Goal: Use online tool/utility: Utilize a website feature to perform a specific function

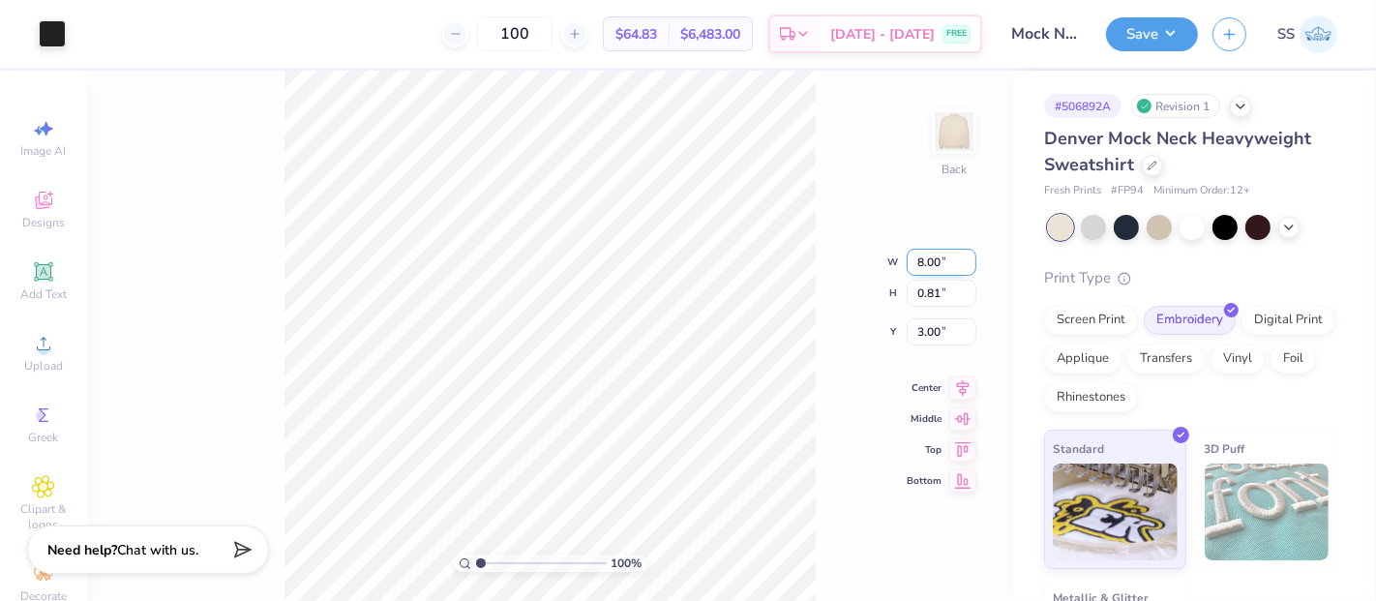
click at [915, 261] on input "8.00" at bounding box center [942, 262] width 70 height 27
type input "9.00"
type input "0.91"
type input "2.95"
click at [962, 248] on input "8.99" at bounding box center [942, 246] width 70 height 27
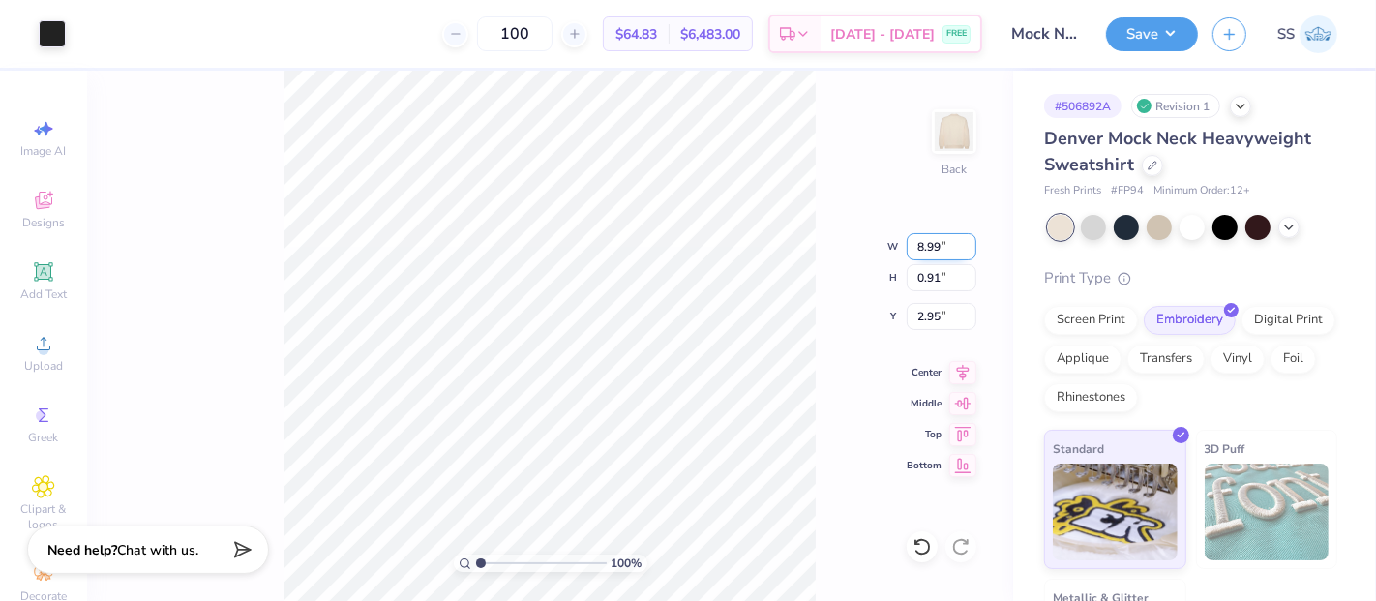
drag, startPoint x: 940, startPoint y: 250, endPoint x: 917, endPoint y: 248, distance: 22.3
click at [917, 248] on input "8.99" at bounding box center [942, 246] width 70 height 27
type input "9.00"
type input "3.00"
click at [533, 36] on input "100" at bounding box center [514, 33] width 75 height 35
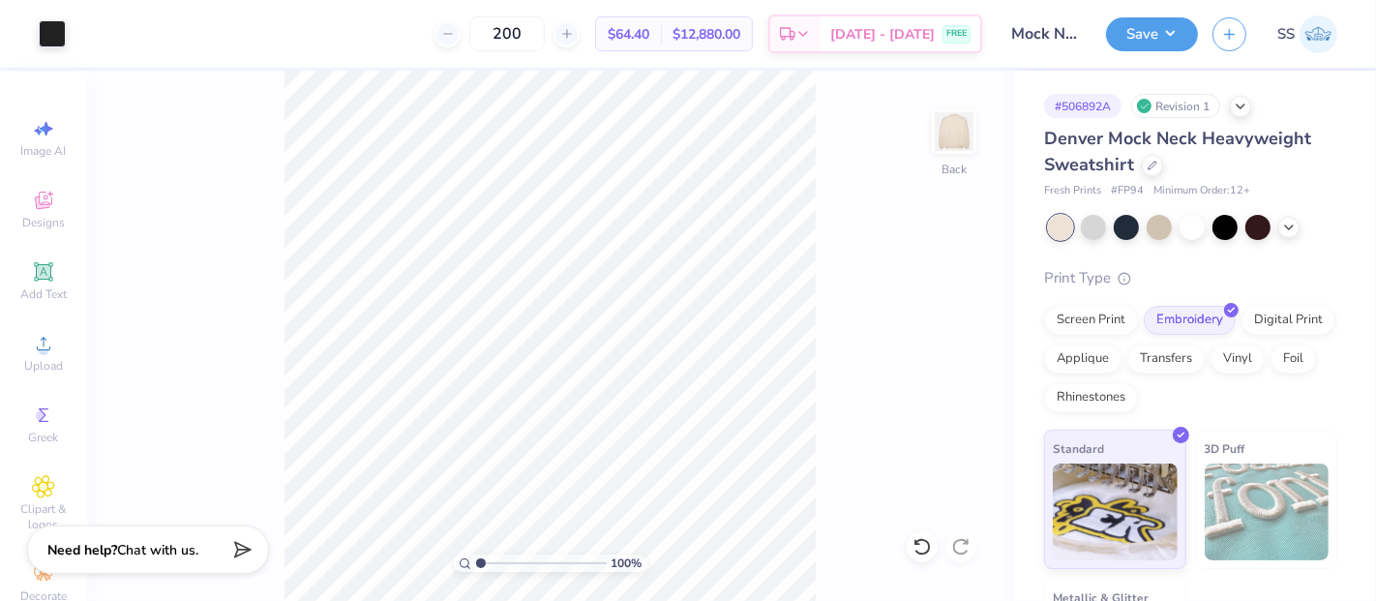
type input "200"
click at [1170, 29] on button "Save" at bounding box center [1152, 32] width 92 height 34
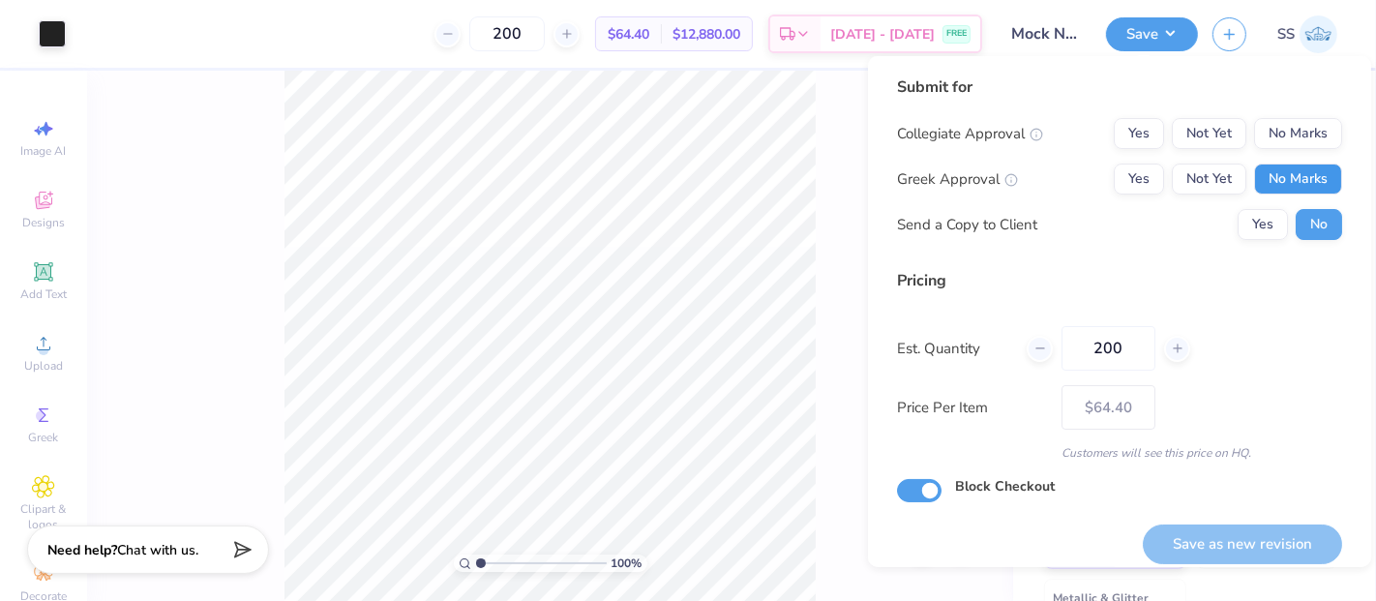
click at [1298, 177] on button "No Marks" at bounding box center [1298, 179] width 88 height 31
click at [1291, 130] on button "No Marks" at bounding box center [1298, 133] width 88 height 31
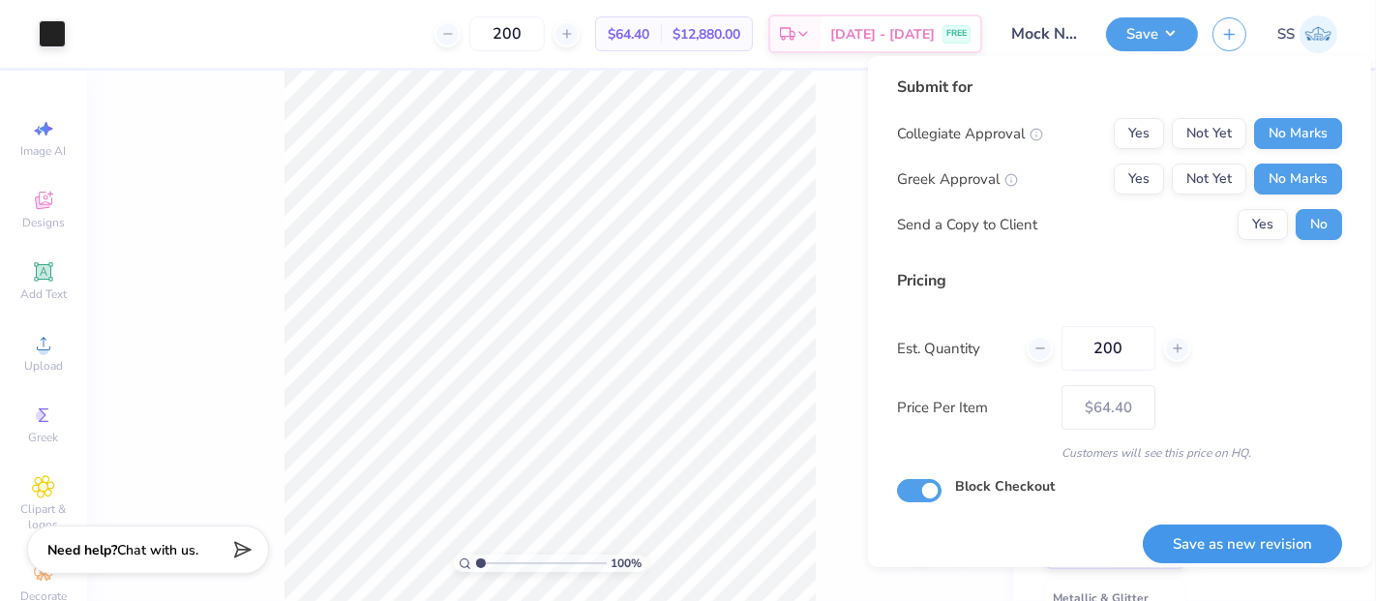
click at [1215, 540] on button "Save as new revision" at bounding box center [1242, 544] width 199 height 40
type input "$64.40"
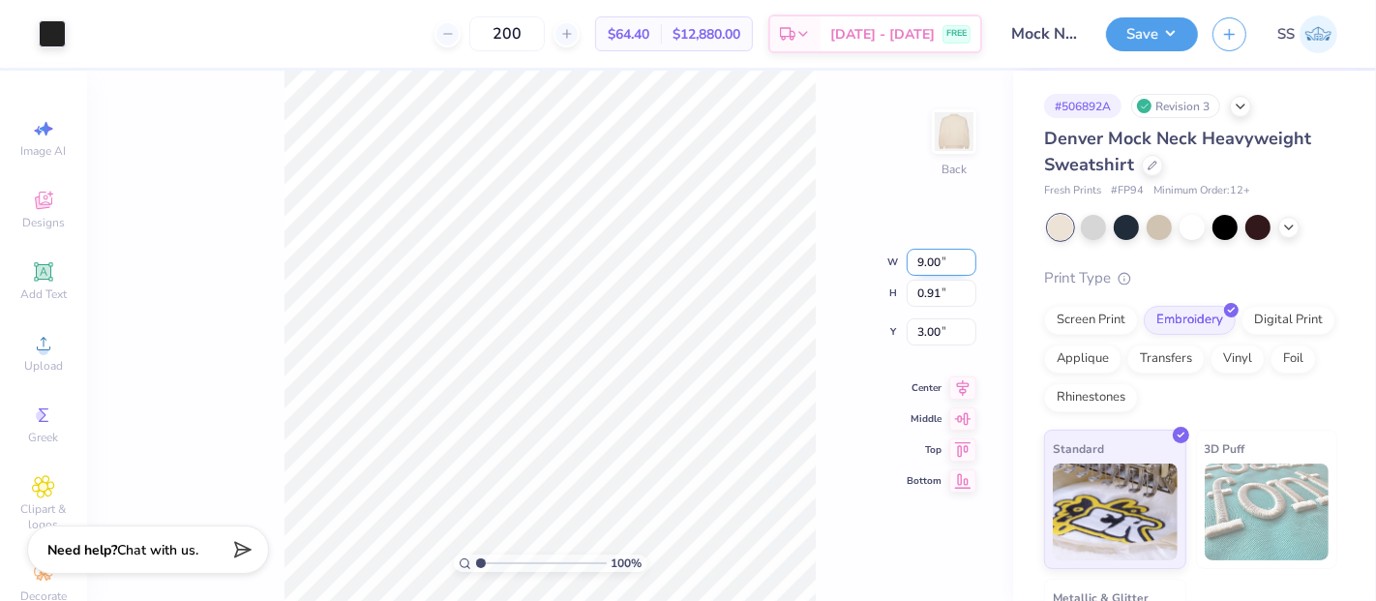
click at [930, 262] on input "9.00" at bounding box center [942, 262] width 70 height 27
type input "9.50"
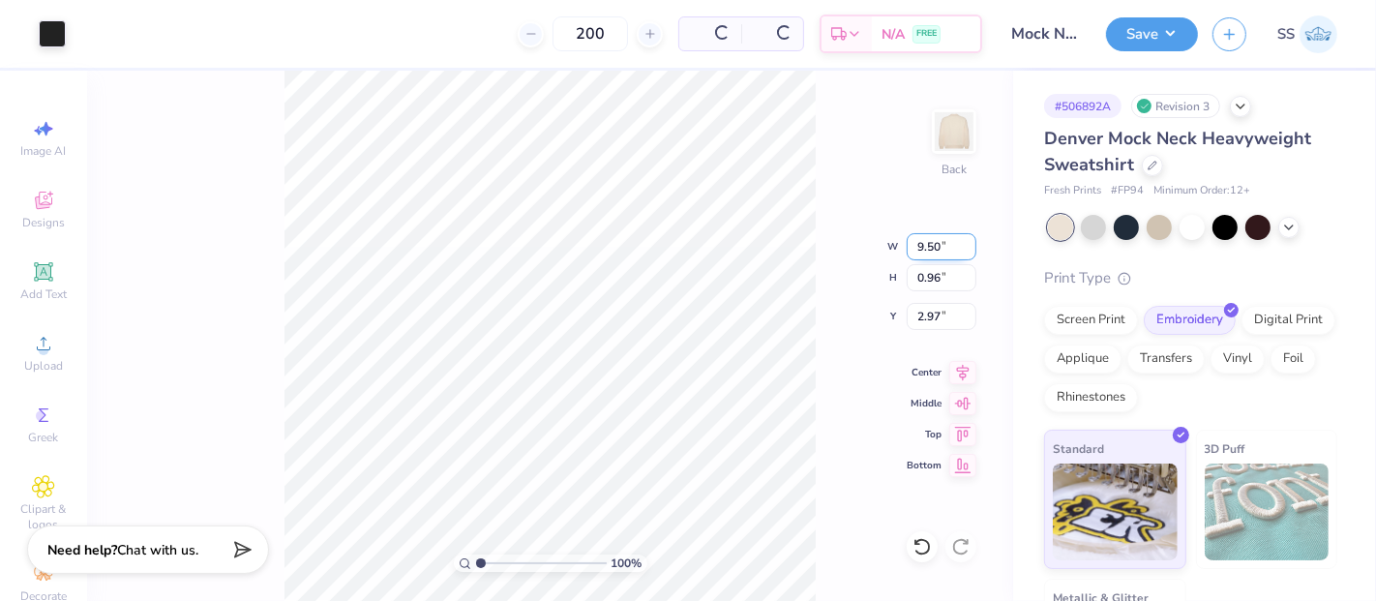
type input "0.96"
type input "3.00"
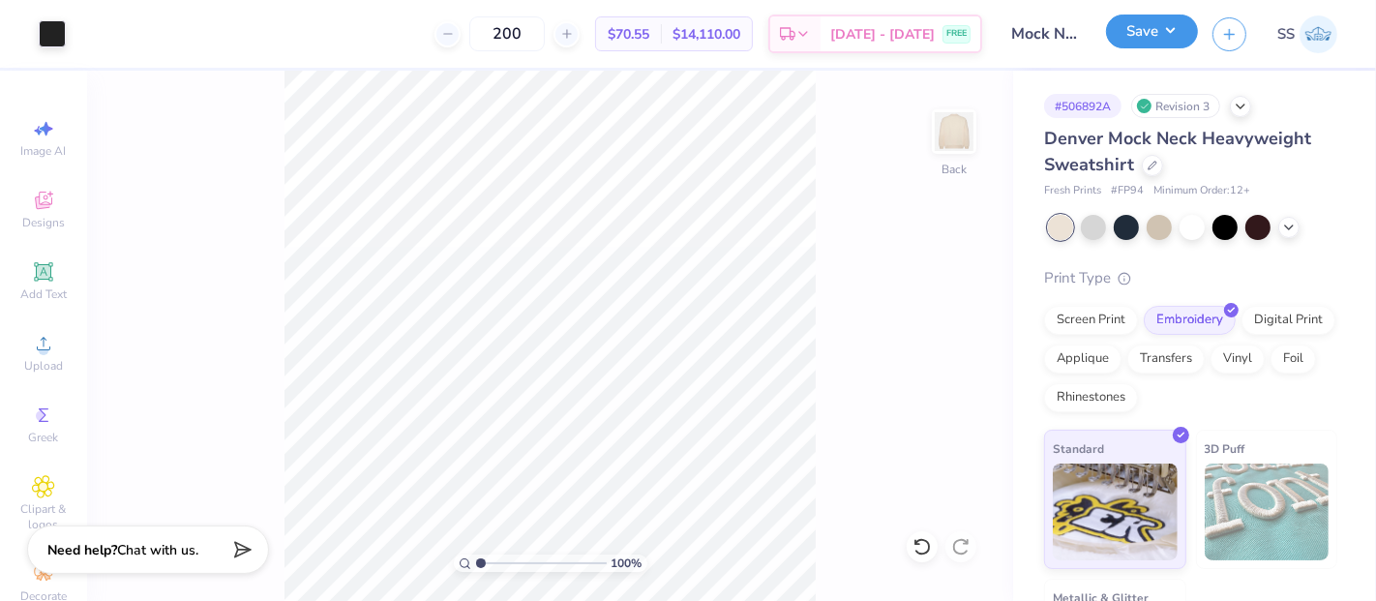
click at [1149, 25] on button "Save" at bounding box center [1152, 32] width 92 height 34
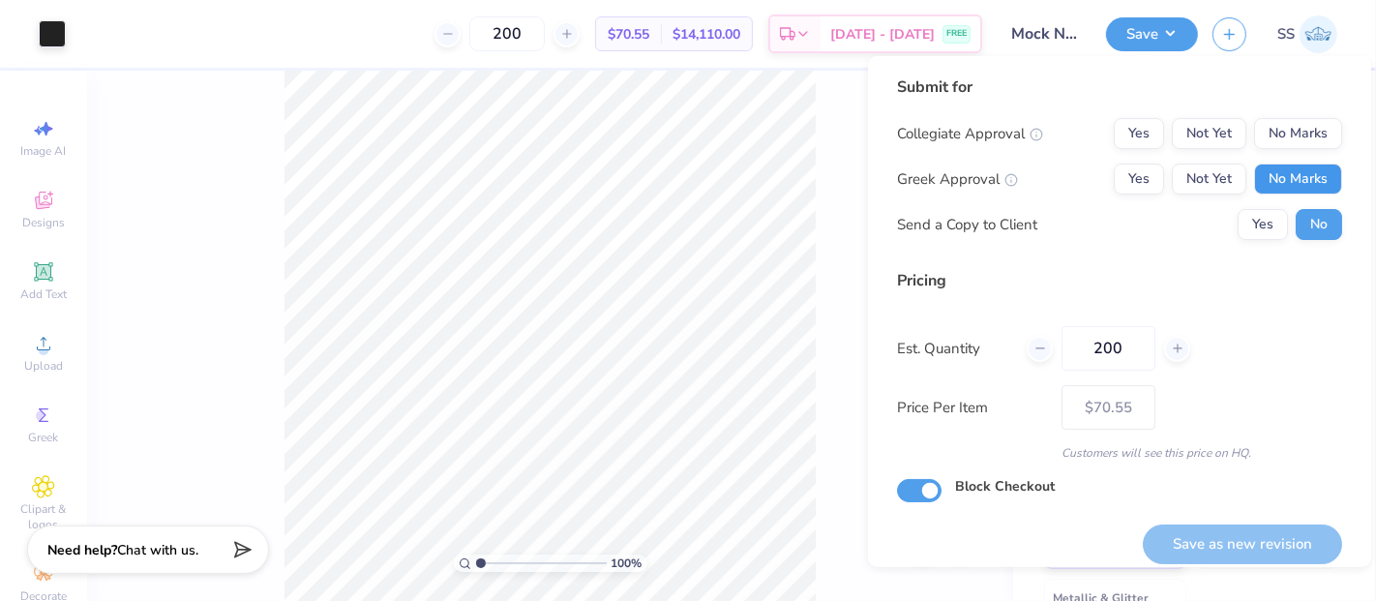
click at [1298, 175] on button "No Marks" at bounding box center [1298, 179] width 88 height 31
click at [1279, 128] on button "No Marks" at bounding box center [1298, 133] width 88 height 31
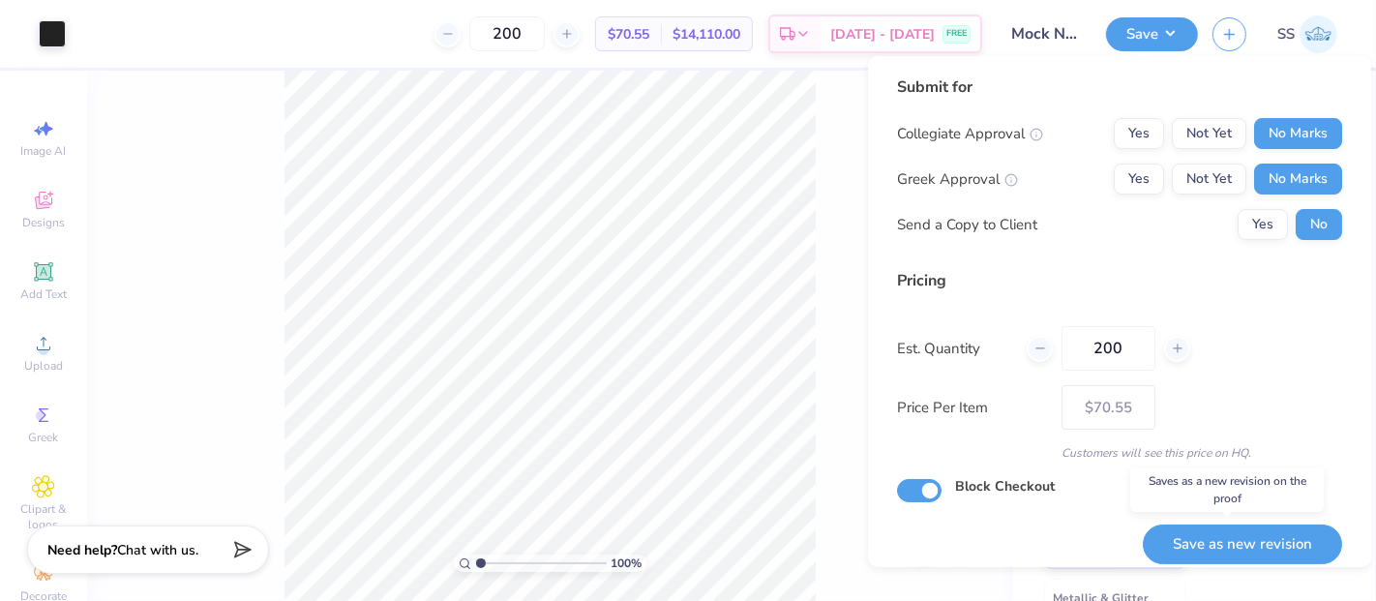
click at [1207, 530] on button "Save as new revision" at bounding box center [1242, 544] width 199 height 40
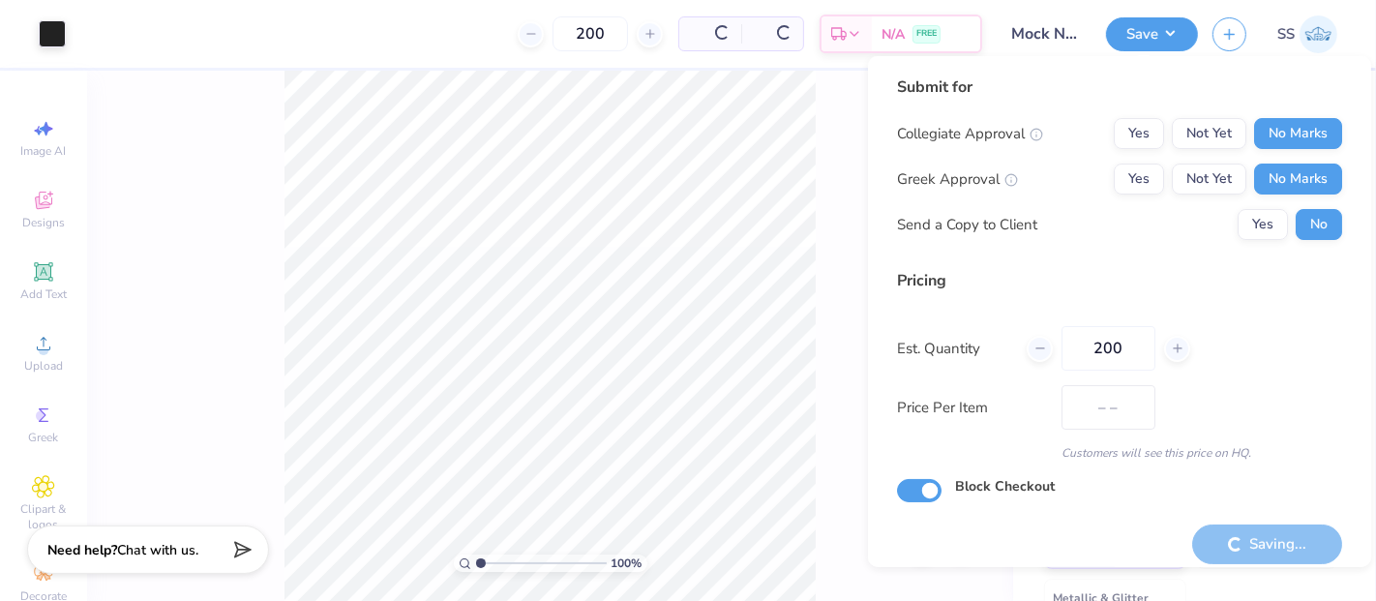
type input "$70.55"
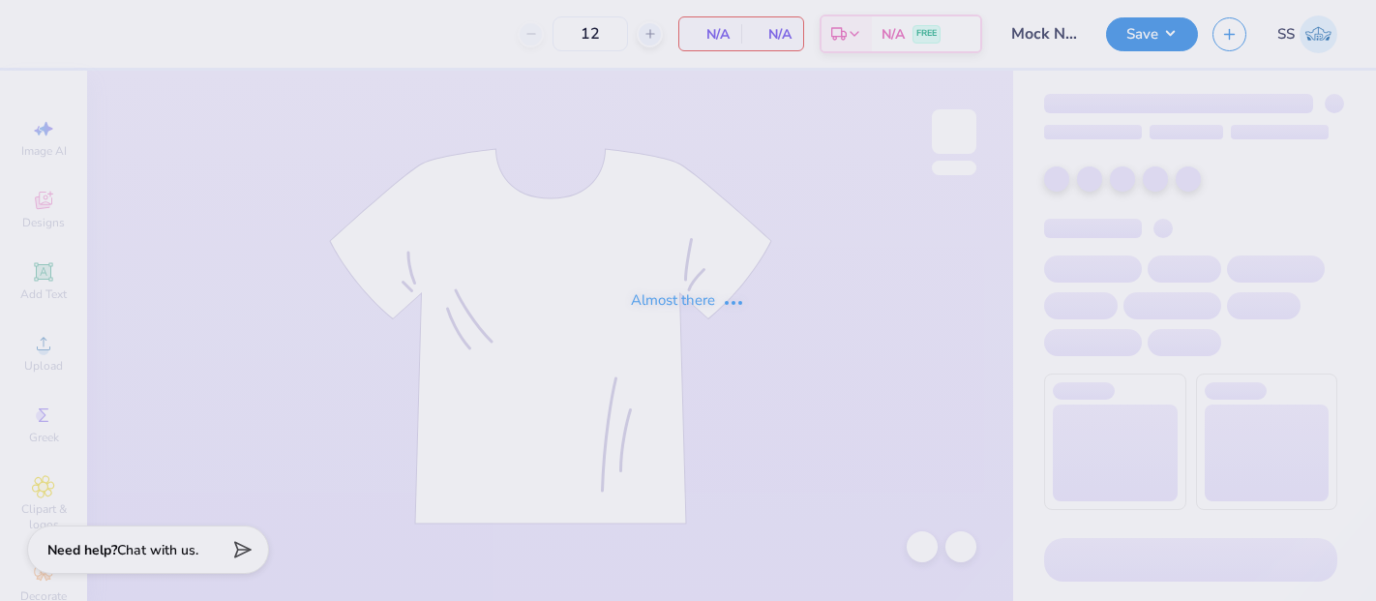
type input "200"
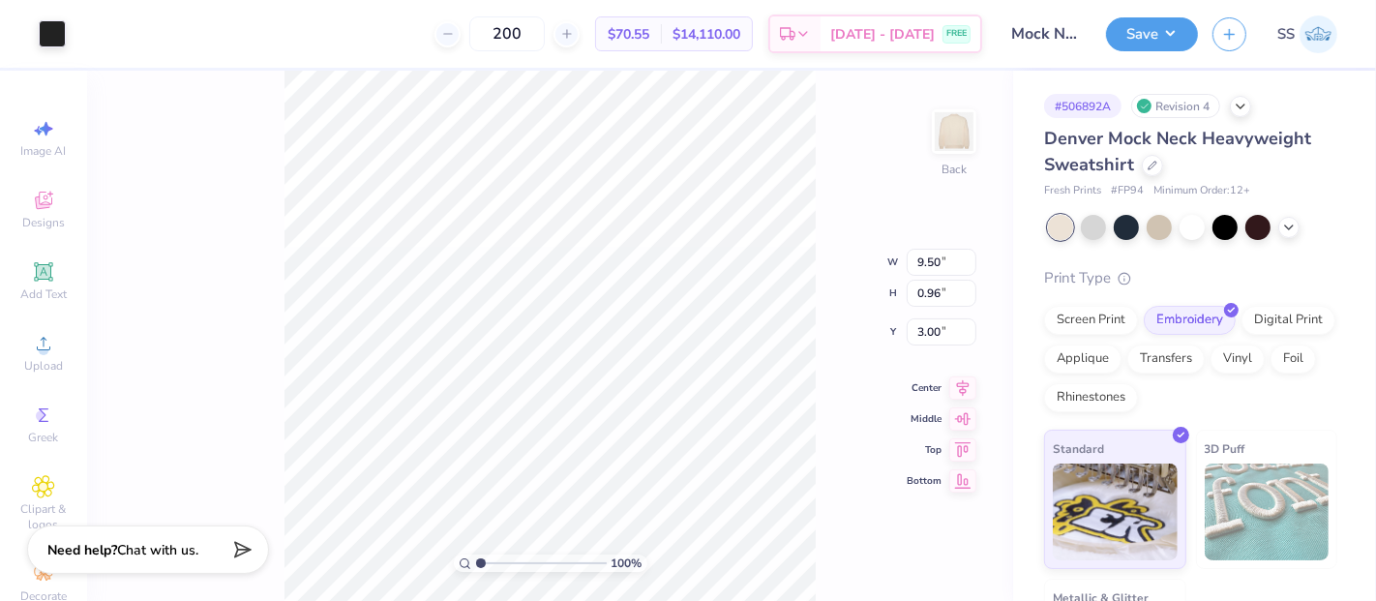
type input "10.89"
type input "1.10"
type input "3.90"
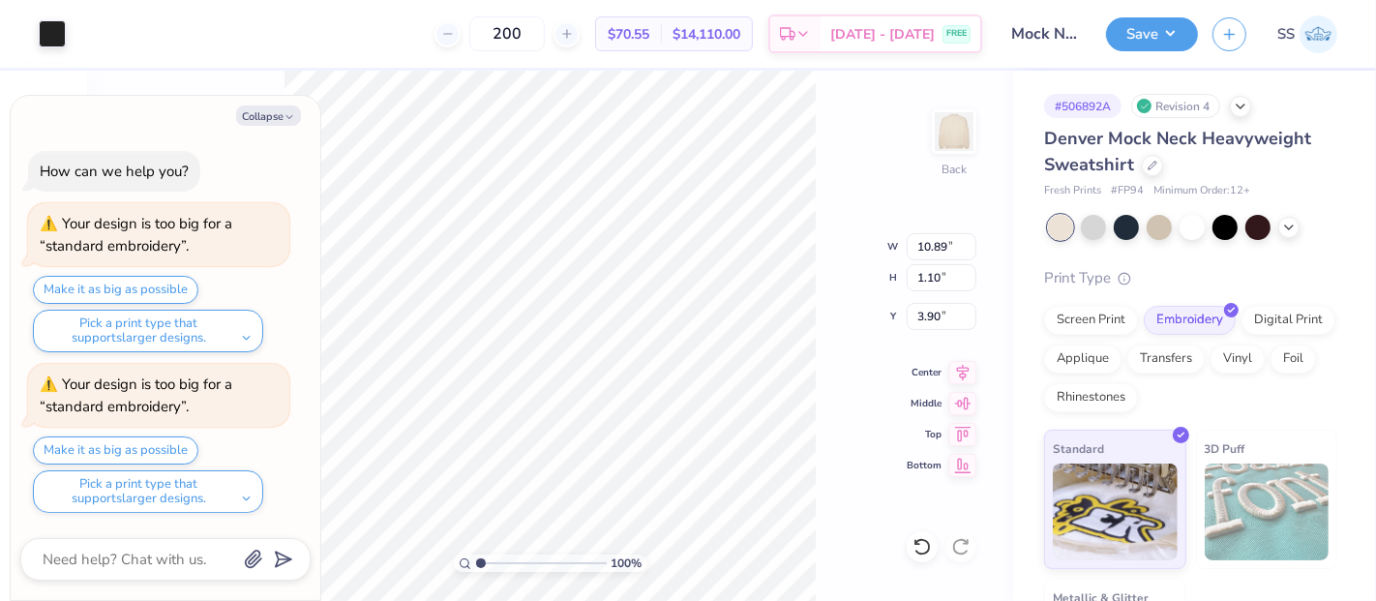
type textarea "x"
type input "4.16"
type textarea "x"
